Goal: Task Accomplishment & Management: Manage account settings

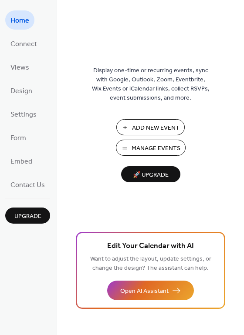
click at [152, 145] on span "Manage Events" at bounding box center [155, 148] width 49 height 9
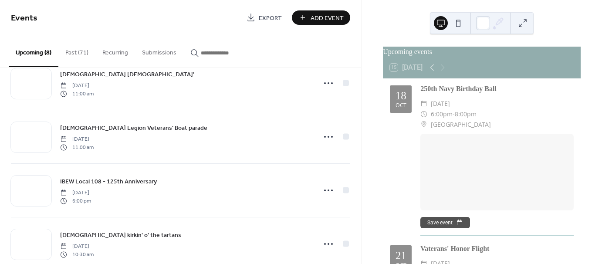
scroll to position [135, 0]
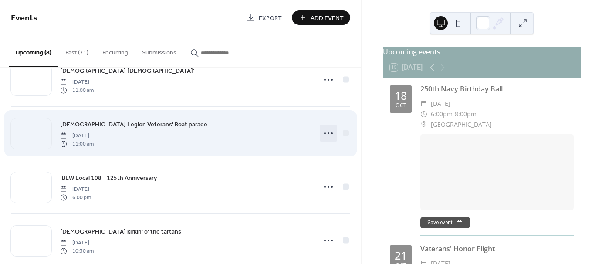
click at [324, 131] on icon at bounding box center [328, 133] width 14 height 14
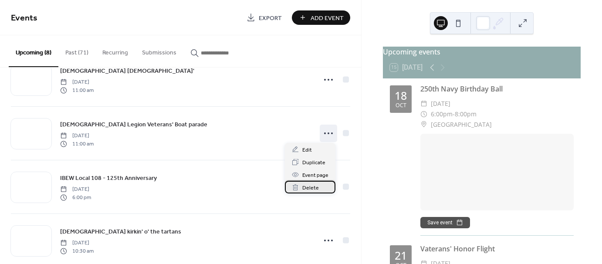
click at [312, 186] on span "Delete" at bounding box center [310, 187] width 17 height 9
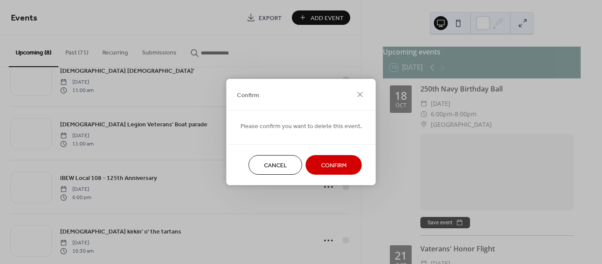
click at [329, 165] on span "Confirm" at bounding box center [334, 165] width 26 height 9
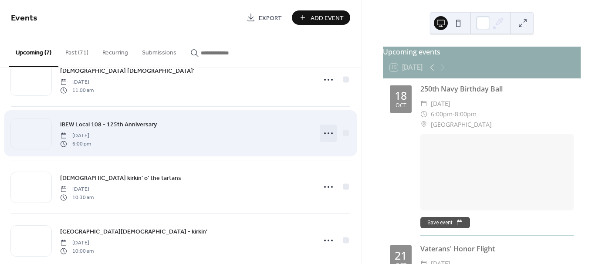
click at [326, 130] on icon at bounding box center [328, 133] width 14 height 14
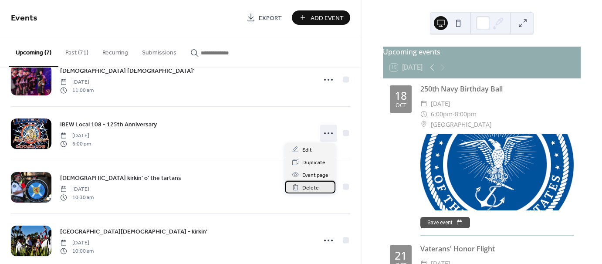
click at [314, 186] on span "Delete" at bounding box center [310, 187] width 17 height 9
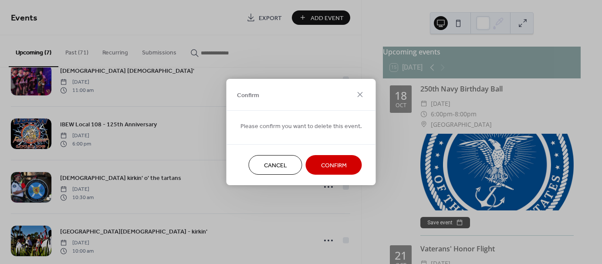
click at [326, 164] on span "Confirm" at bounding box center [334, 165] width 26 height 9
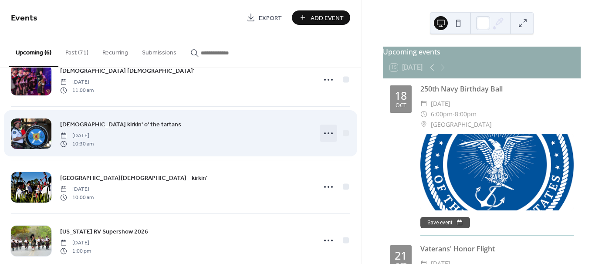
click at [330, 131] on icon at bounding box center [328, 133] width 14 height 14
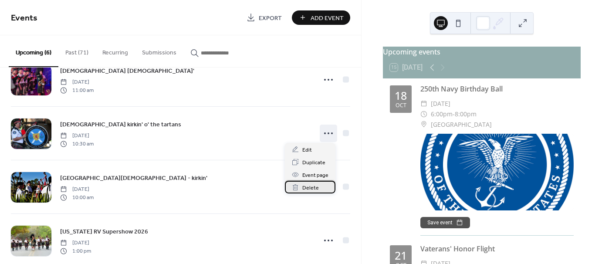
click at [313, 186] on span "Delete" at bounding box center [310, 187] width 17 height 9
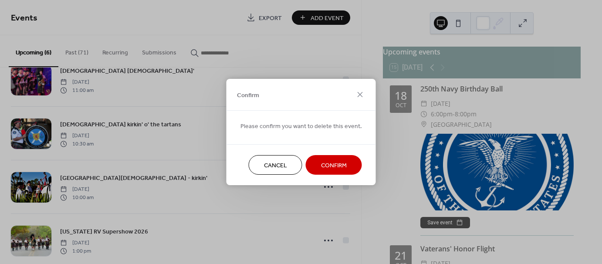
click at [329, 165] on span "Confirm" at bounding box center [334, 165] width 26 height 9
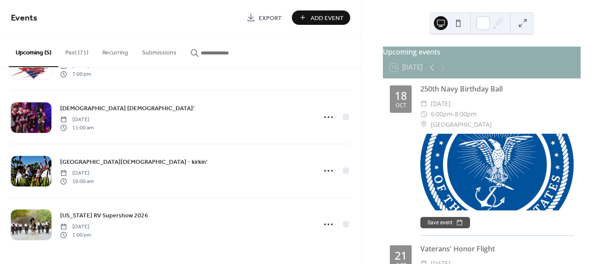
scroll to position [96, 0]
